Goal: Transaction & Acquisition: Purchase product/service

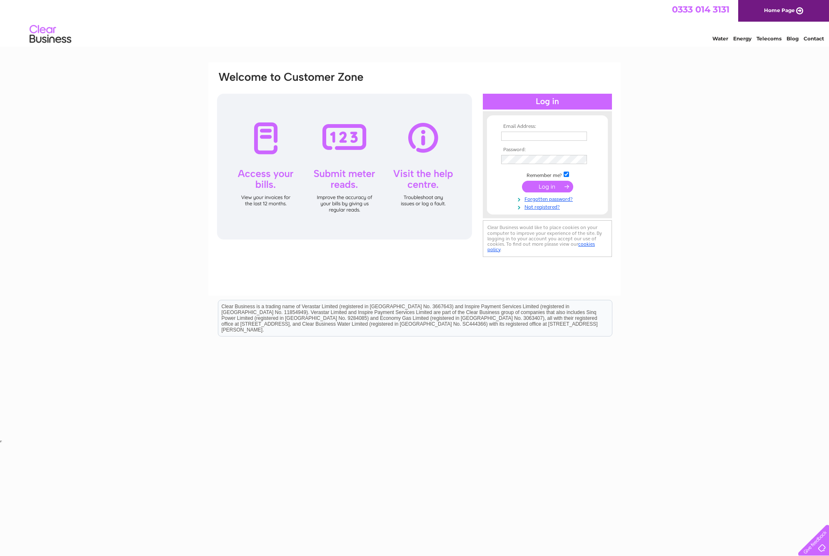
type input "nick@cartoonfun.co.uk"
click at [543, 183] on input "submit" at bounding box center [547, 187] width 51 height 12
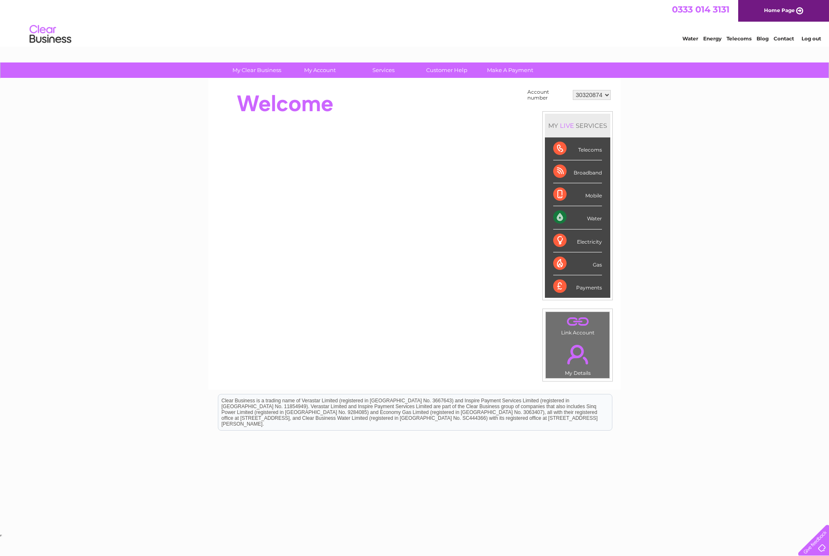
click at [789, 36] on link "Contact" at bounding box center [783, 38] width 20 height 6
click at [587, 285] on div "Payments" at bounding box center [577, 286] width 49 height 22
click at [460, 73] on link "Customer Help" at bounding box center [446, 69] width 69 height 15
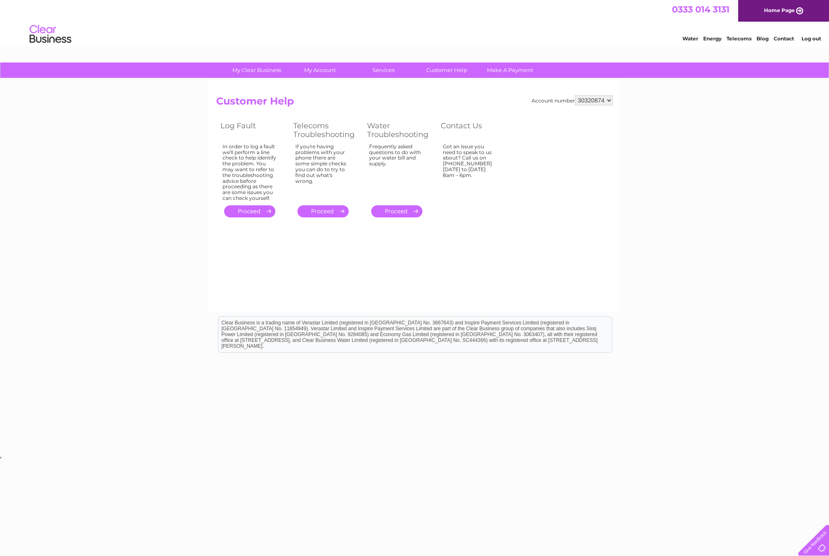
click at [392, 208] on link "." at bounding box center [396, 211] width 51 height 12
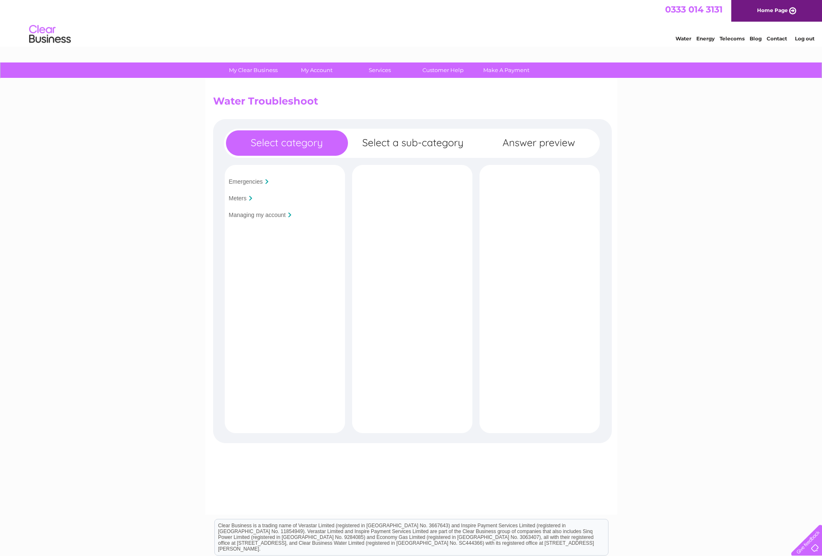
click at [413, 140] on div "Emergencies Meters Managing my account Is your premises flooded?" at bounding box center [412, 312] width 399 height 387
click at [251, 214] on input "Managing my account" at bounding box center [257, 215] width 57 height 7
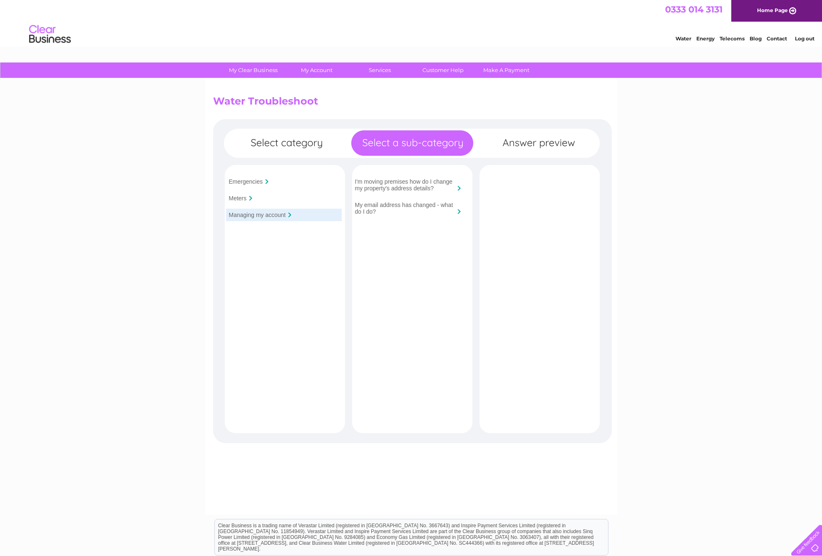
click at [777, 38] on link "Contact" at bounding box center [777, 38] width 20 height 6
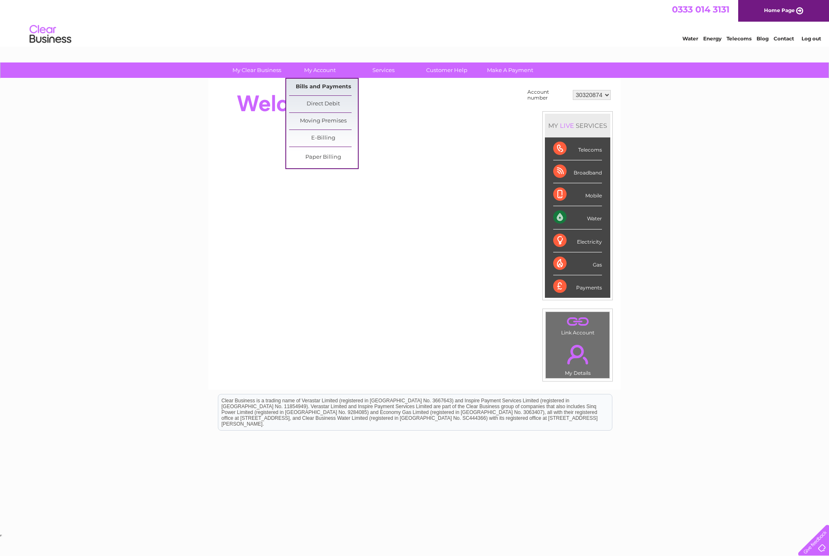
click at [321, 84] on link "Bills and Payments" at bounding box center [323, 87] width 69 height 17
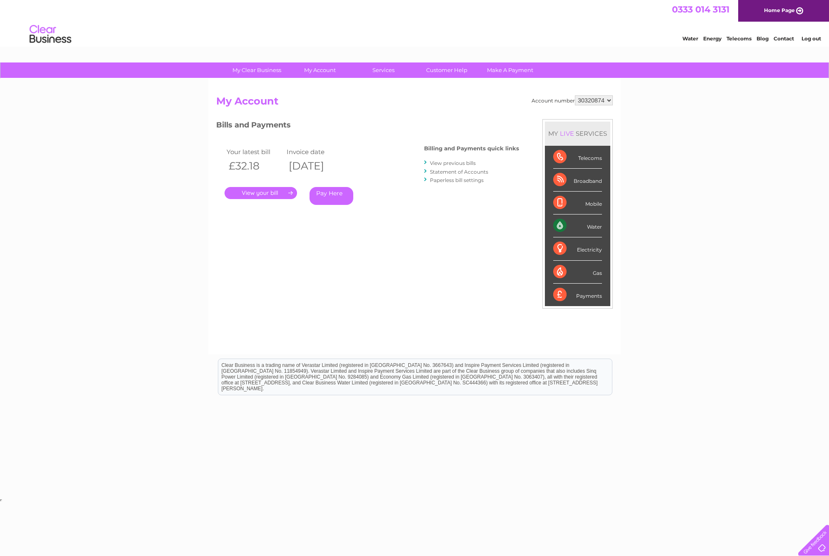
click at [331, 191] on link "Pay Here" at bounding box center [331, 196] width 44 height 18
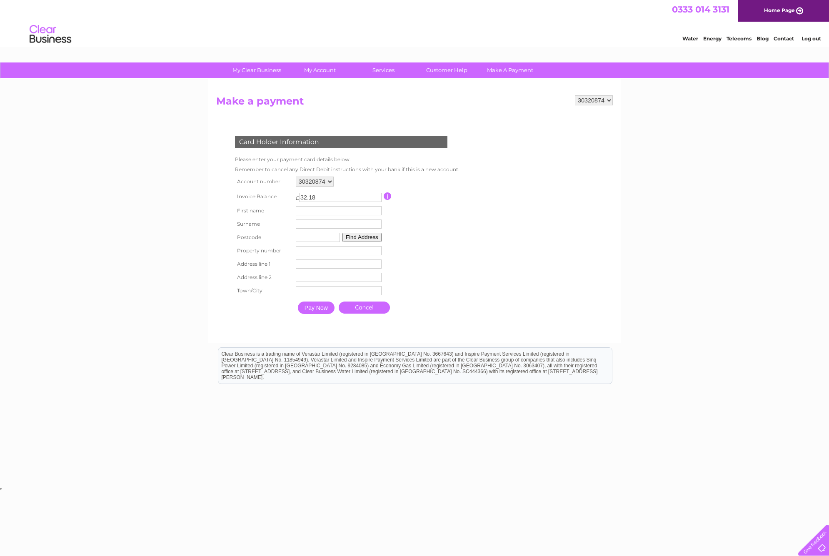
click at [321, 209] on input "text" at bounding box center [339, 210] width 86 height 9
type input "[PERSON_NAME]"
type input "TR10 8BH"
type input "40"
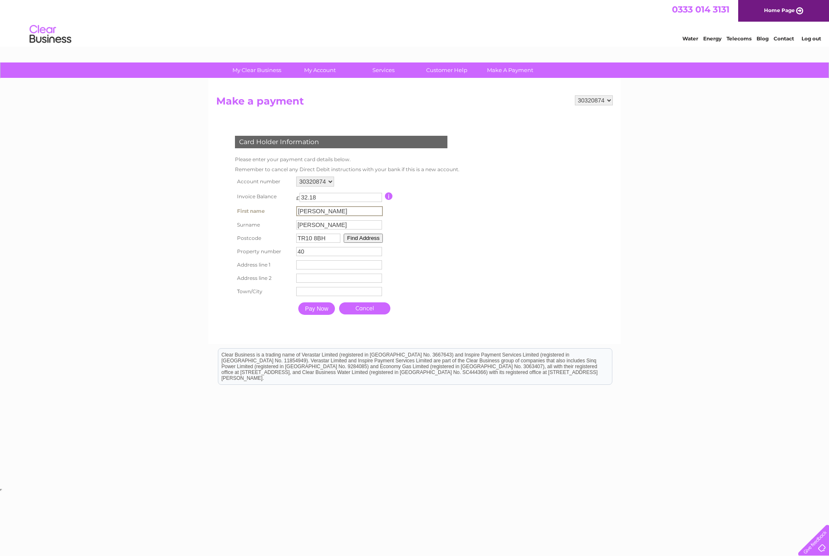
type input "[STREET_ADDRESS]"
type input "Penryn"
click at [305, 266] on input "[STREET_ADDRESS]" at bounding box center [339, 264] width 86 height 9
type input "[GEOGRAPHIC_DATA]"
click at [318, 308] on input "Pay Now" at bounding box center [316, 308] width 37 height 12
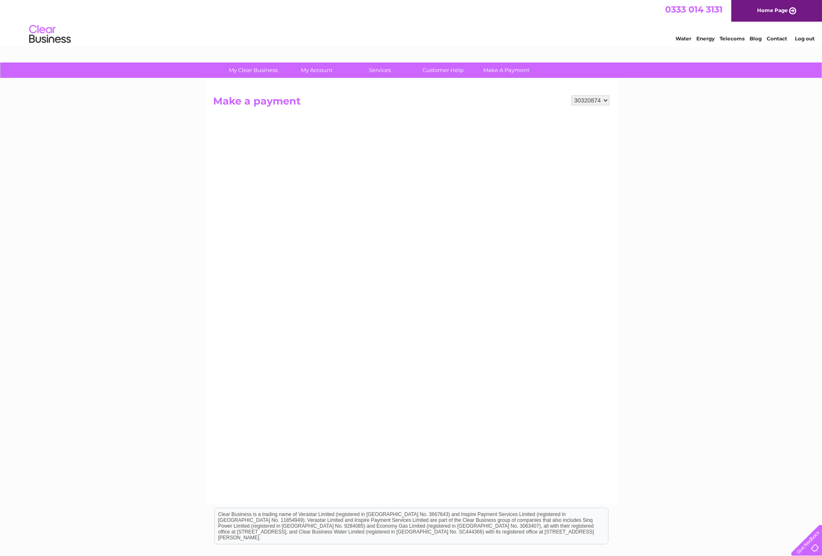
click at [803, 40] on link "Log out" at bounding box center [805, 38] width 20 height 6
